Goal: Transaction & Acquisition: Book appointment/travel/reservation

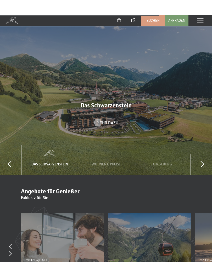
scroll to position [1500, 0]
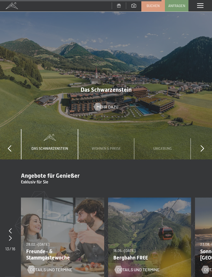
click at [152, 7] on span "Buchen" at bounding box center [153, 5] width 13 height 5
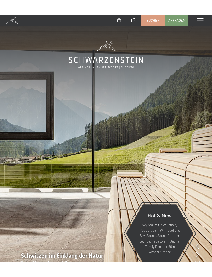
scroll to position [1, 0]
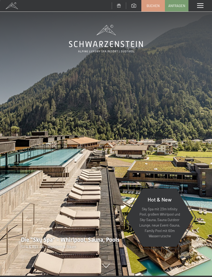
click at [152, 6] on span "Buchen" at bounding box center [153, 5] width 13 height 5
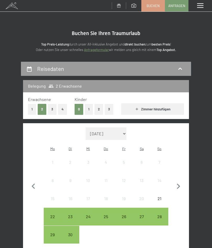
click at [178, 184] on icon "button" at bounding box center [178, 186] width 3 height 5
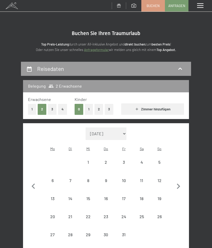
select select "[DATE]"
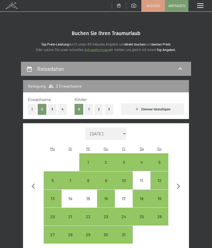
click at [178, 182] on icon "button" at bounding box center [178, 186] width 11 height 11
select select "[DATE]"
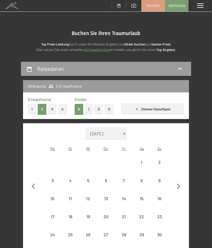
select select "[DATE]"
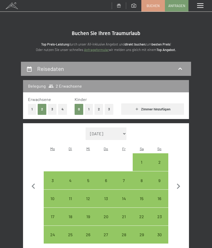
click at [177, 183] on icon "button" at bounding box center [178, 186] width 11 height 11
select select "[DATE]"
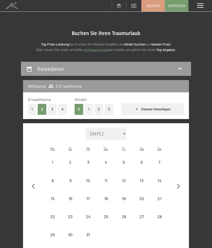
select select "[DATE]"
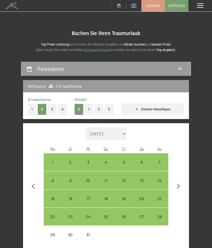
click at [178, 183] on icon "button" at bounding box center [178, 186] width 11 height 11
select select "[DATE]"
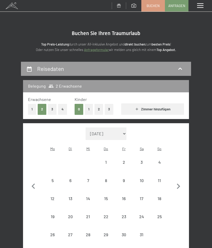
select select "[DATE]"
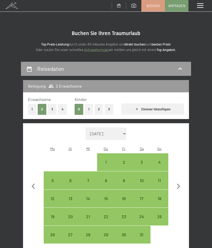
click at [178, 184] on icon "button" at bounding box center [178, 186] width 3 height 5
select select "[DATE]"
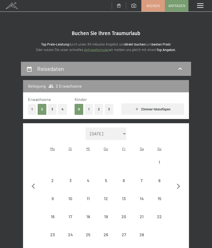
select select "[DATE]"
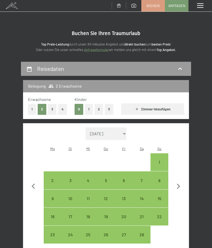
click at [178, 184] on icon "button" at bounding box center [178, 186] width 3 height 5
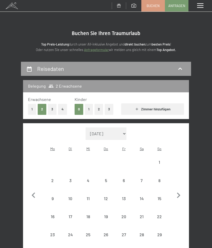
select select "[DATE]"
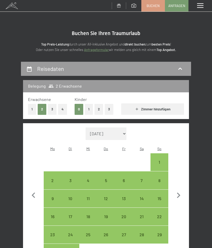
click at [176, 190] on icon "button" at bounding box center [178, 195] width 11 height 11
select select "[DATE]"
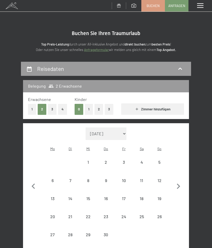
select select "[DATE]"
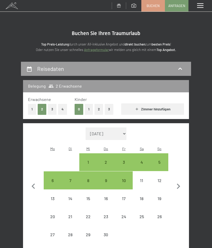
click at [179, 184] on icon "button" at bounding box center [178, 186] width 3 height 5
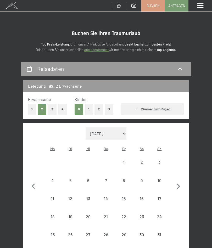
select select "[DATE]"
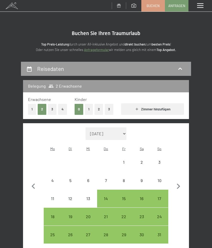
click at [179, 184] on icon "button" at bounding box center [178, 186] width 3 height 5
select select "[DATE]"
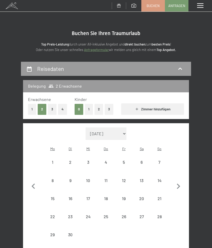
select select "[DATE]"
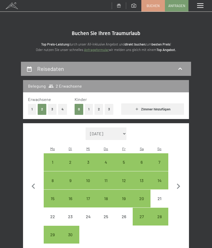
click at [162, 215] on div "28" at bounding box center [159, 223] width 17 height 17
select select "[DATE]"
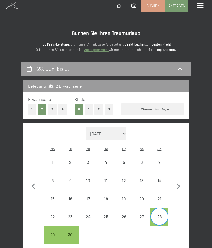
click at [180, 184] on icon "button" at bounding box center [178, 186] width 11 height 11
select select "[DATE]"
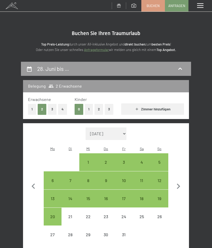
select select "[DATE]"
click at [125, 160] on div "3" at bounding box center [123, 168] width 17 height 17
select select "[DATE]"
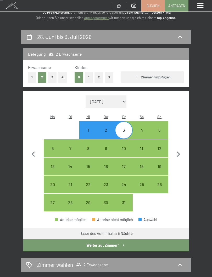
scroll to position [32, 0]
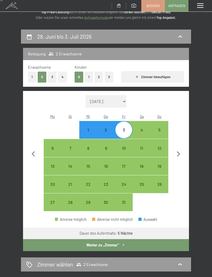
click at [120, 240] on button "Weiter zu „Zimmer“" at bounding box center [106, 245] width 166 height 12
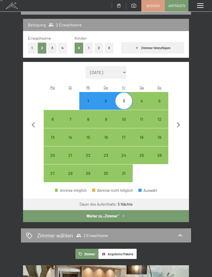
select select "[DATE]"
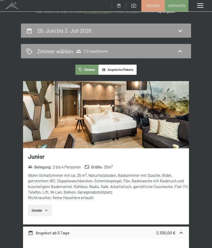
scroll to position [39, 0]
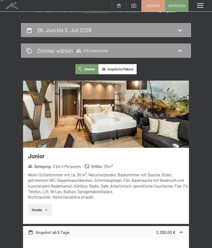
click at [200, 5] on span at bounding box center [200, 5] width 6 height 5
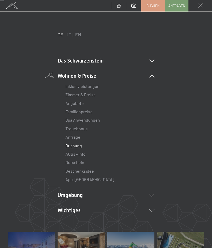
click at [201, 4] on span at bounding box center [200, 5] width 5 height 5
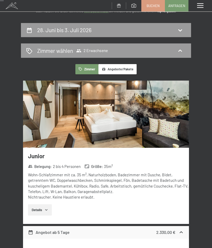
click at [179, 30] on icon at bounding box center [180, 30] width 6 height 6
select select "[DATE]"
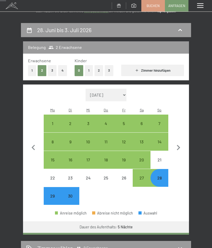
scroll to position [61, 0]
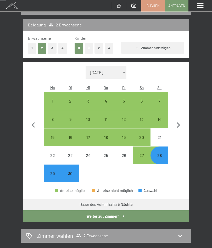
click at [34, 122] on icon "button" at bounding box center [33, 124] width 3 height 5
select select "[DATE]"
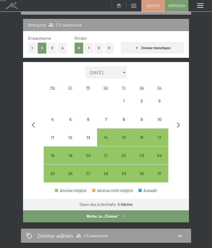
click at [179, 121] on icon "button" at bounding box center [178, 125] width 11 height 11
select select "[DATE]"
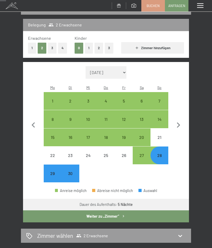
click at [163, 153] on div "28" at bounding box center [159, 161] width 17 height 17
select select "[DATE]"
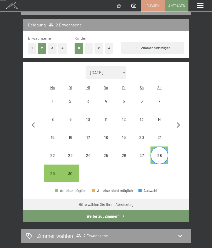
click at [179, 124] on icon "button" at bounding box center [178, 125] width 11 height 11
select select "[DATE]"
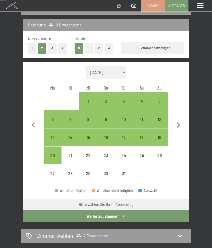
click at [89, 99] on div "1" at bounding box center [88, 107] width 17 height 17
select select "[DATE]"
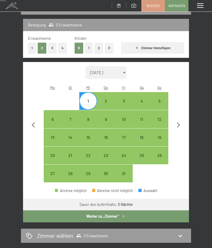
click at [106, 99] on div "2" at bounding box center [106, 107] width 17 height 17
select select "[DATE]"
click at [92, 99] on div "1" at bounding box center [88, 107] width 17 height 17
select select "[DATE]"
click at [161, 99] on div "5" at bounding box center [159, 107] width 17 height 17
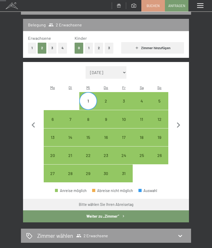
select select "[DATE]"
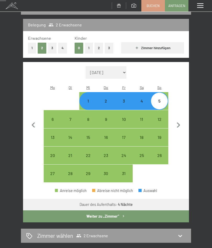
click at [124, 214] on icon "button" at bounding box center [123, 216] width 4 height 4
select select "[DATE]"
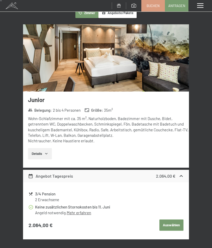
scroll to position [0, 0]
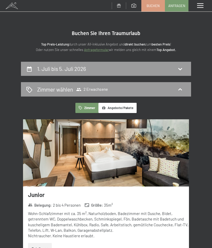
click at [137, 156] on img at bounding box center [106, 152] width 166 height 67
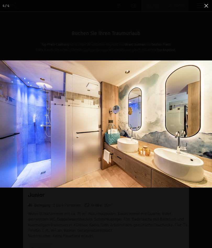
click at [194, 172] on img at bounding box center [106, 123] width 212 height 127
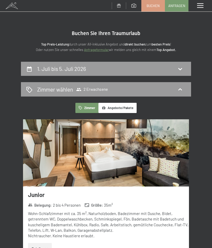
click at [209, 7] on div "Menü" at bounding box center [200, 6] width 24 height 12
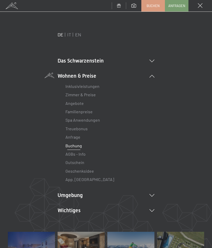
click at [153, 194] on icon at bounding box center [151, 195] width 5 height 3
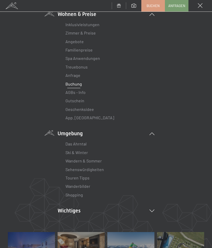
scroll to position [62, 0]
click at [94, 160] on link "Wandern & Sommer" at bounding box center [83, 160] width 36 height 5
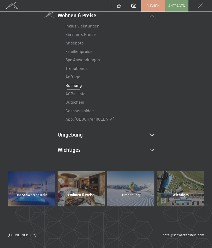
scroll to position [59, 0]
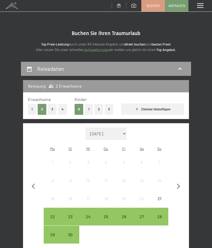
click at [177, 186] on icon "button" at bounding box center [178, 186] width 11 height 11
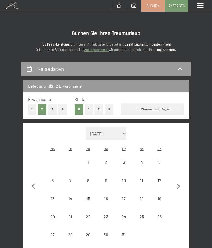
click at [177, 186] on icon "button" at bounding box center [178, 186] width 11 height 11
select select "[DATE]"
click at [176, 182] on icon "button" at bounding box center [178, 186] width 11 height 11
select select "2025-12-01"
click at [176, 182] on icon "button" at bounding box center [178, 186] width 11 height 11
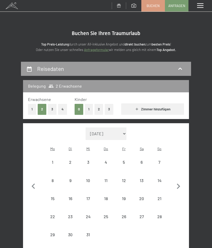
click at [177, 181] on icon "button" at bounding box center [178, 186] width 11 height 11
select select "2026-02-01"
click at [177, 181] on icon "button" at bounding box center [178, 186] width 11 height 11
select select "2026-03-01"
click at [177, 179] on button "button" at bounding box center [178, 194] width 11 height 134
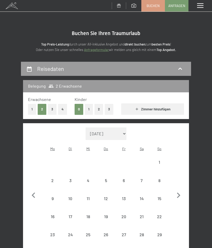
click at [177, 190] on icon "button" at bounding box center [178, 195] width 11 height 11
select select "2026-05-01"
click at [178, 181] on icon "button" at bounding box center [178, 186] width 11 height 11
select select "2026-06-01"
click at [178, 181] on icon "button" at bounding box center [178, 186] width 11 height 11
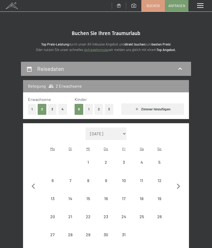
click at [176, 181] on icon "button" at bounding box center [178, 186] width 11 height 11
select select "2026-08-01"
click at [175, 182] on button "button" at bounding box center [178, 194] width 11 height 134
select select "2026-09-01"
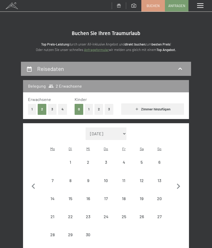
select select "2026-09-01"
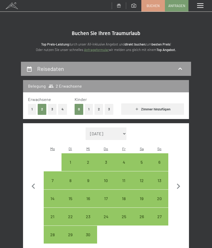
click at [88, 196] on div "16" at bounding box center [88, 204] width 17 height 17
select select "2026-09-01"
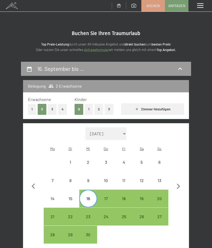
click at [158, 196] on div "20" at bounding box center [159, 204] width 17 height 17
select select "[DATE]"
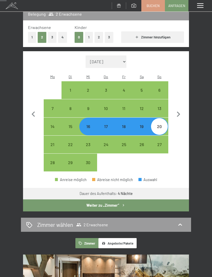
click at [138, 200] on button "Weiter zu „Zimmer“" at bounding box center [106, 206] width 166 height 12
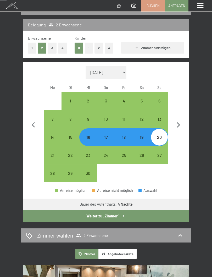
select select "2026-09-01"
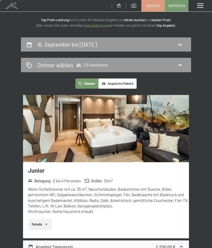
scroll to position [0, 0]
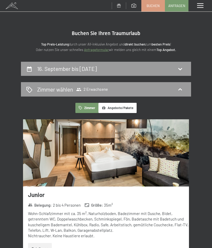
click at [180, 66] on icon at bounding box center [180, 69] width 6 height 6
select select "2026-09-01"
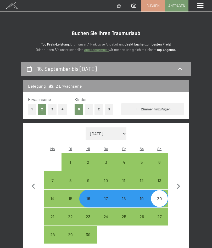
scroll to position [61, 0]
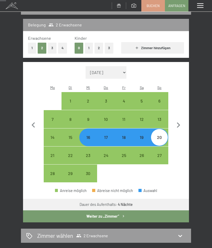
click at [88, 135] on div "16" at bounding box center [88, 143] width 17 height 17
select select "2026-09-01"
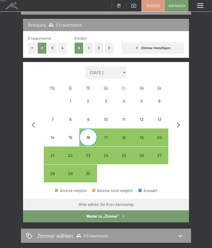
click at [55, 153] on div "21" at bounding box center [52, 161] width 17 height 17
select select "2026-09-01"
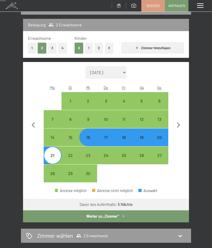
click at [119, 210] on button "Weiter zu „Zimmer“" at bounding box center [106, 216] width 166 height 12
select select "2026-09-01"
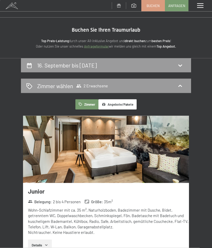
scroll to position [0, 0]
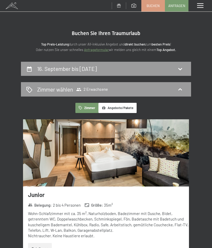
click at [198, 6] on span at bounding box center [200, 5] width 6 height 5
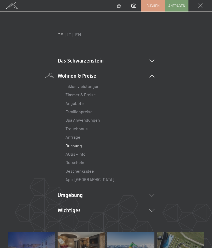
click at [72, 105] on link "Angebote" at bounding box center [74, 103] width 18 height 5
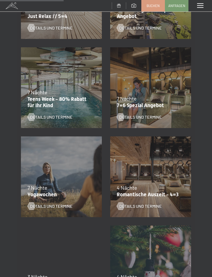
scroll to position [255, 0]
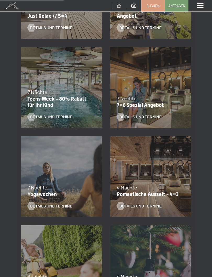
click at [145, 190] on div "4 Nächte" at bounding box center [149, 187] width 65 height 7
click at [156, 196] on div "Details und Termine" at bounding box center [147, 202] width 61 height 14
click at [151, 197] on div "Details und Termine" at bounding box center [147, 202] width 61 height 14
click at [146, 207] on span "Details und Termine" at bounding box center [140, 206] width 42 height 6
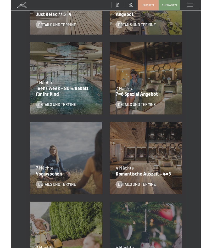
scroll to position [0, 0]
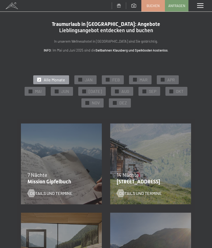
click at [149, 91] on span "SEP" at bounding box center [152, 91] width 7 height 6
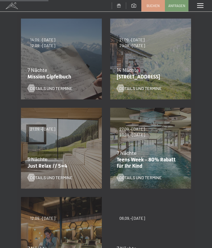
scroll to position [105, 0]
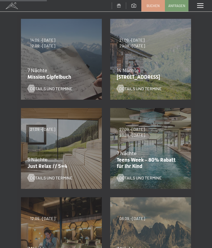
click at [36, 178] on span "Details und Termine" at bounding box center [51, 178] width 42 height 6
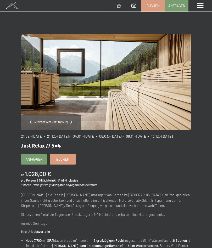
click at [59, 162] on span "Buchen" at bounding box center [62, 159] width 13 height 5
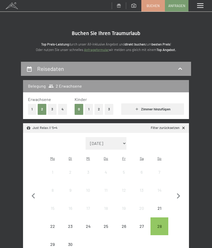
click at [178, 195] on icon "button" at bounding box center [178, 196] width 11 height 11
click at [178, 195] on icon "button" at bounding box center [178, 195] width 3 height 5
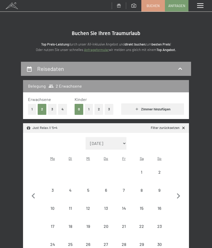
click at [179, 193] on icon "button" at bounding box center [178, 195] width 3 height 5
click at [180, 191] on icon "button" at bounding box center [178, 196] width 11 height 11
select select "[DATE]"
click at [178, 193] on icon "button" at bounding box center [178, 195] width 3 height 5
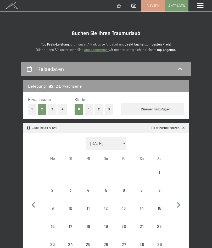
click at [178, 191] on button "button" at bounding box center [178, 204] width 11 height 134
select select "[DATE]"
click at [179, 191] on icon "button" at bounding box center [178, 196] width 11 height 11
select select "[DATE]"
click at [178, 193] on icon "button" at bounding box center [178, 195] width 3 height 5
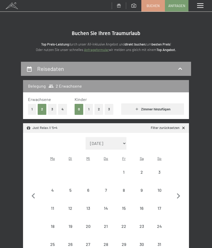
select select "[DATE]"
click at [178, 193] on icon "button" at bounding box center [178, 195] width 3 height 5
select select "[DATE]"
click at [177, 191] on icon "button" at bounding box center [178, 196] width 11 height 11
select select "2026-08-01"
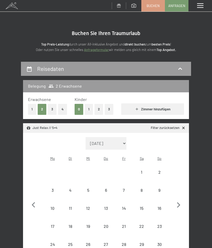
click at [177, 190] on button "button" at bounding box center [178, 204] width 11 height 134
select select "2026-09-01"
click at [54, 224] on div "21" at bounding box center [52, 232] width 17 height 17
select select "2026-09-01"
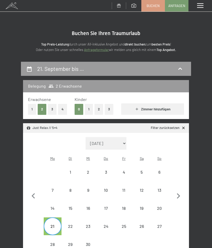
click at [144, 224] on div "26" at bounding box center [141, 232] width 17 height 17
select select "2026-09-01"
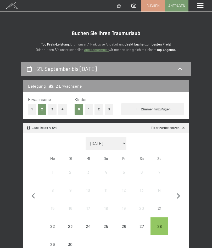
click at [176, 192] on icon "button" at bounding box center [178, 196] width 11 height 11
select select "[DATE]"
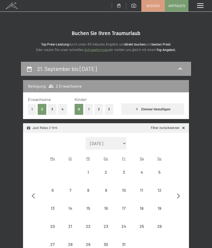
click at [176, 192] on icon "button" at bounding box center [178, 196] width 11 height 11
select select "[DATE]"
click at [179, 193] on icon "button" at bounding box center [178, 195] width 3 height 5
click at [177, 192] on icon "button" at bounding box center [178, 196] width 11 height 11
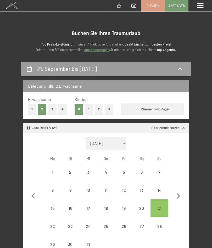
select select "[DATE]"
click at [177, 191] on icon "button" at bounding box center [178, 196] width 11 height 11
select select "[DATE]"
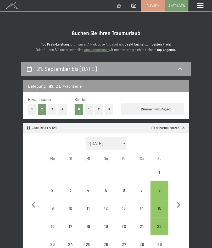
click at [178, 190] on button "button" at bounding box center [178, 204] width 11 height 134
select select "[DATE]"
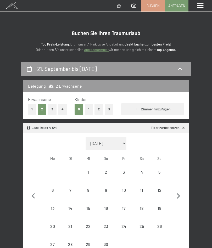
click at [178, 193] on icon "button" at bounding box center [178, 195] width 3 height 5
select select "[DATE]"
click at [178, 191] on icon "button" at bounding box center [178, 196] width 11 height 11
select select "[DATE]"
click at [178, 191] on icon "button" at bounding box center [178, 196] width 11 height 11
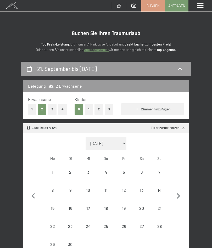
select select "[DATE]"
click at [178, 191] on icon "button" at bounding box center [178, 196] width 11 height 11
click at [177, 189] on button "button" at bounding box center [178, 204] width 11 height 134
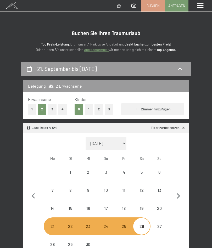
click at [176, 191] on icon "button" at bounding box center [178, 196] width 11 height 11
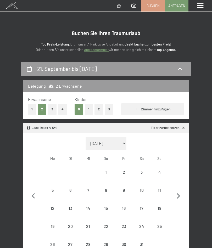
select select "2026-10-01"
click at [34, 195] on icon "button" at bounding box center [33, 196] width 11 height 11
select select "2026-09-01"
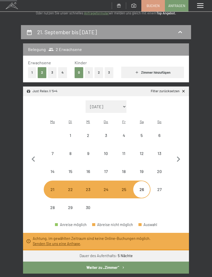
scroll to position [39, 0]
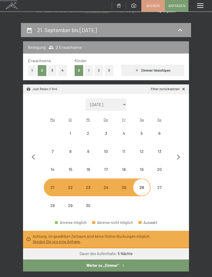
click at [185, 88] on icon at bounding box center [183, 89] width 4 height 4
select select "2026-09-01"
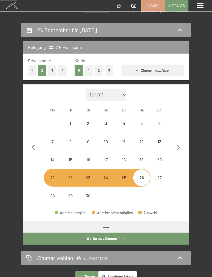
select select "2026-09-01"
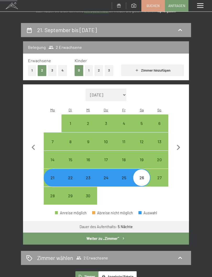
click at [122, 237] on icon "button" at bounding box center [123, 239] width 4 height 4
select select "2026-09-01"
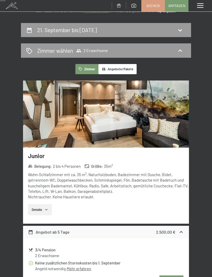
scroll to position [61, 0]
